Goal: Download file/media

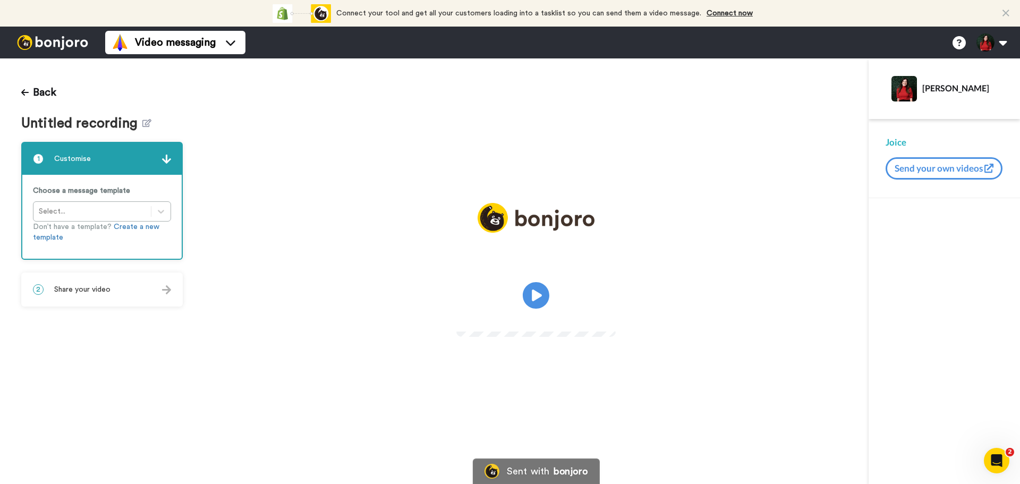
click at [552, 283] on video at bounding box center [535, 294] width 159 height 80
drag, startPoint x: 550, startPoint y: 284, endPoint x: 575, endPoint y: 220, distance: 68.8
click at [487, 321] on video at bounding box center [535, 294] width 159 height 80
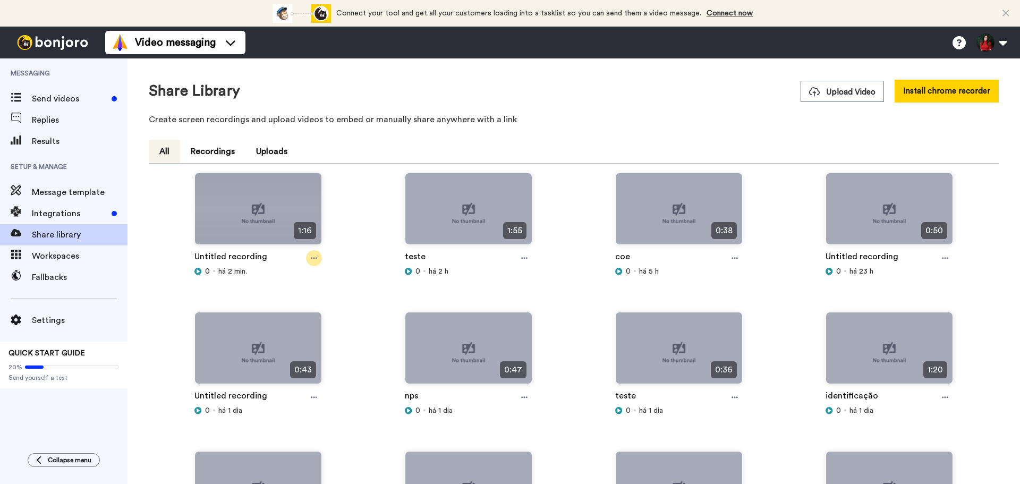
click at [318, 263] on div at bounding box center [314, 258] width 16 height 16
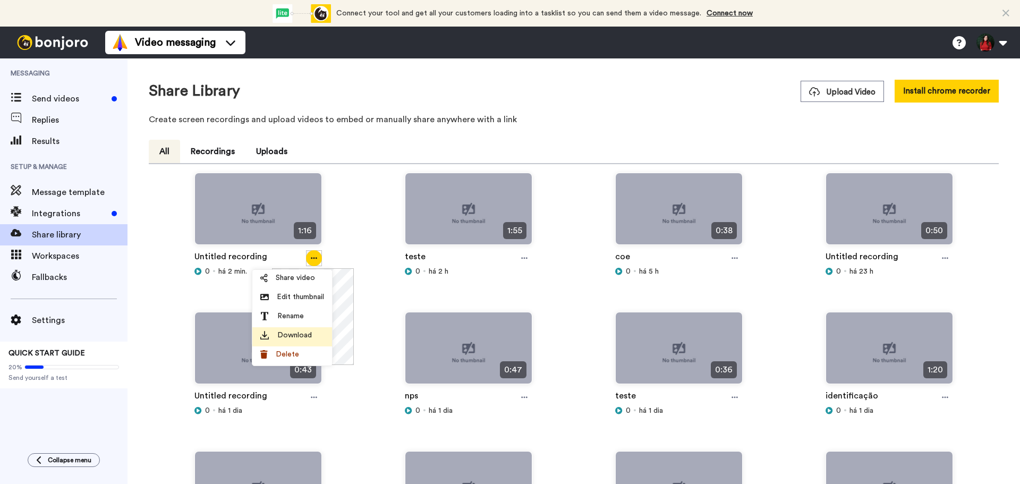
click at [310, 332] on span "Download" at bounding box center [294, 335] width 35 height 11
